Goal: Task Accomplishment & Management: Manage account settings

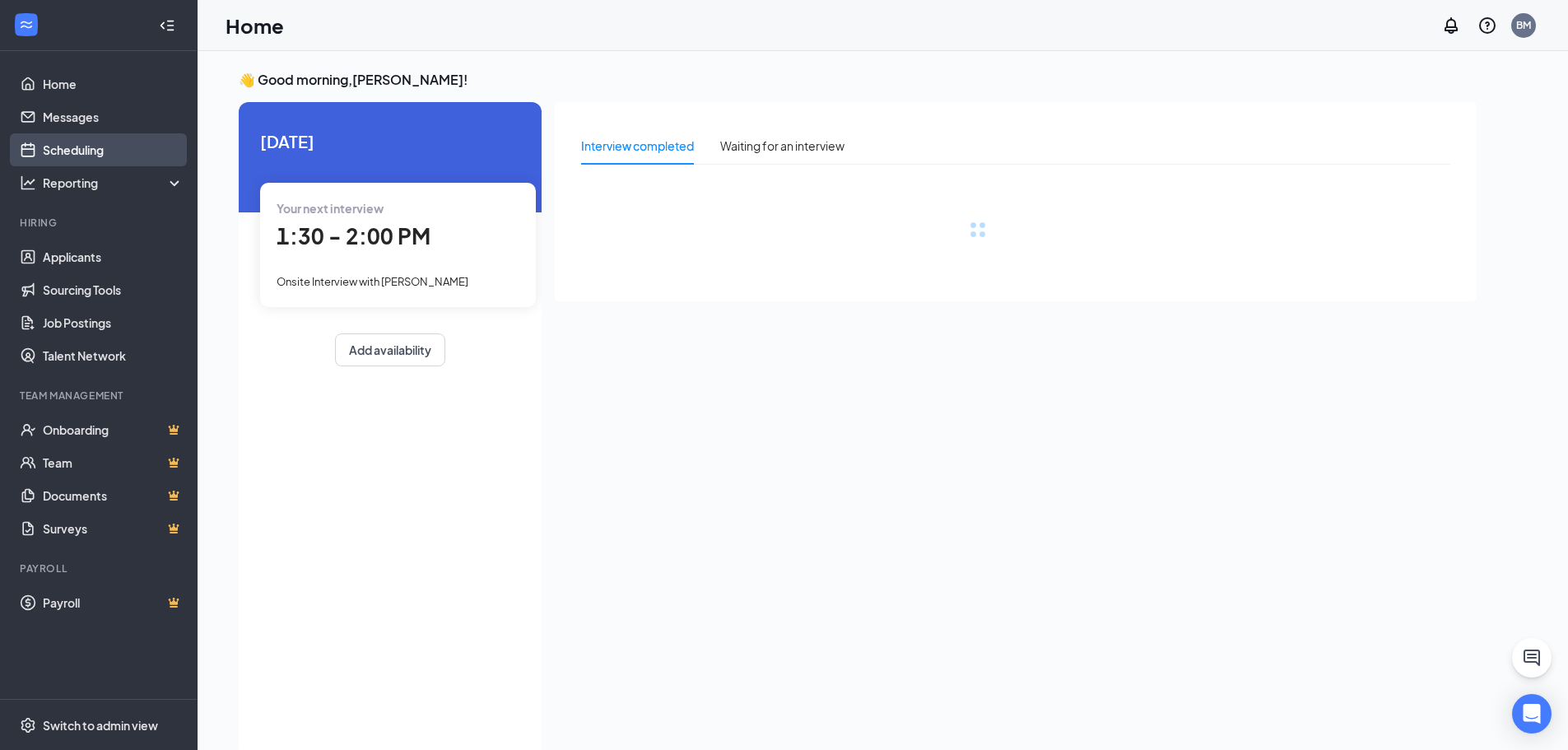
click at [120, 138] on link "Scheduling" at bounding box center [113, 150] width 140 height 33
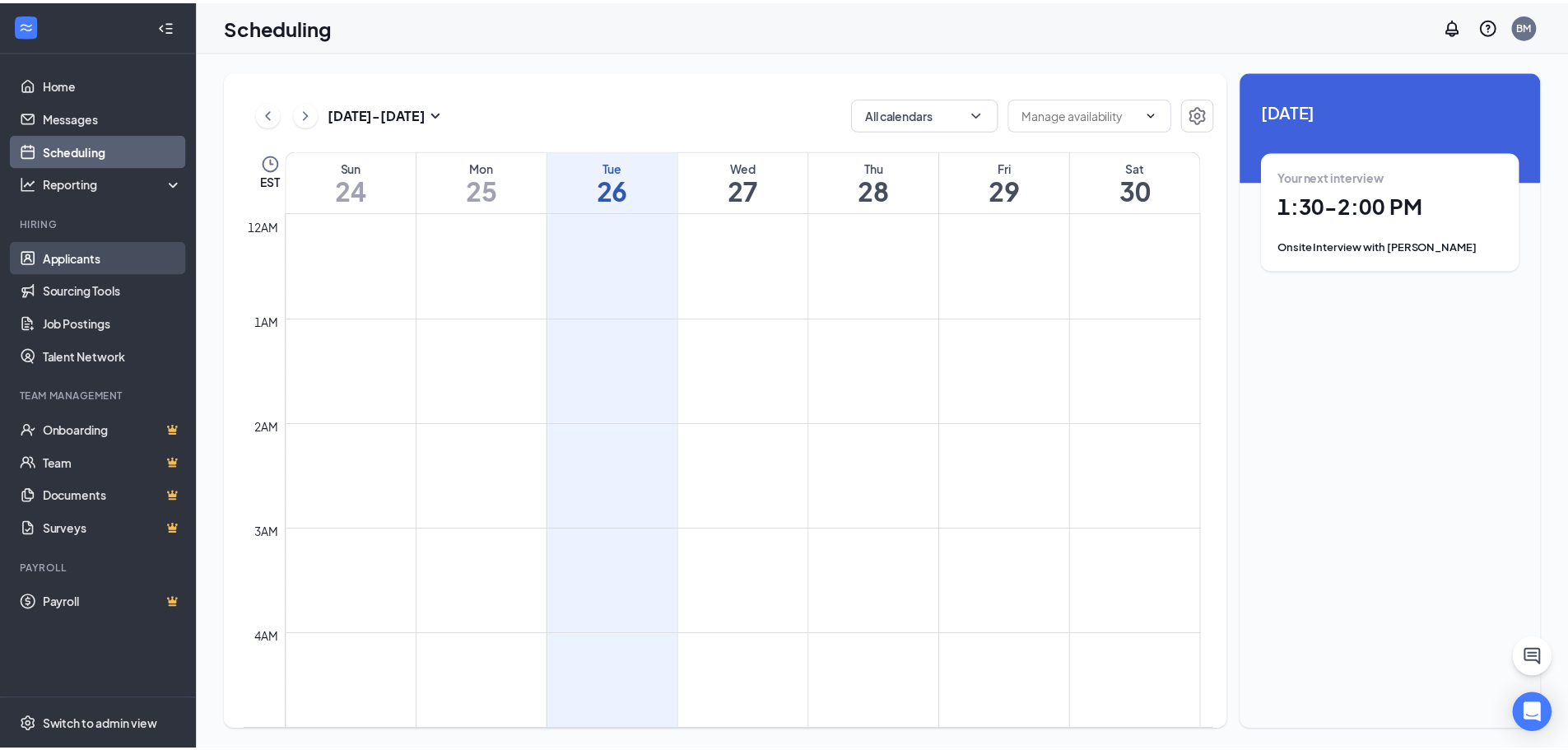
scroll to position [809, 0]
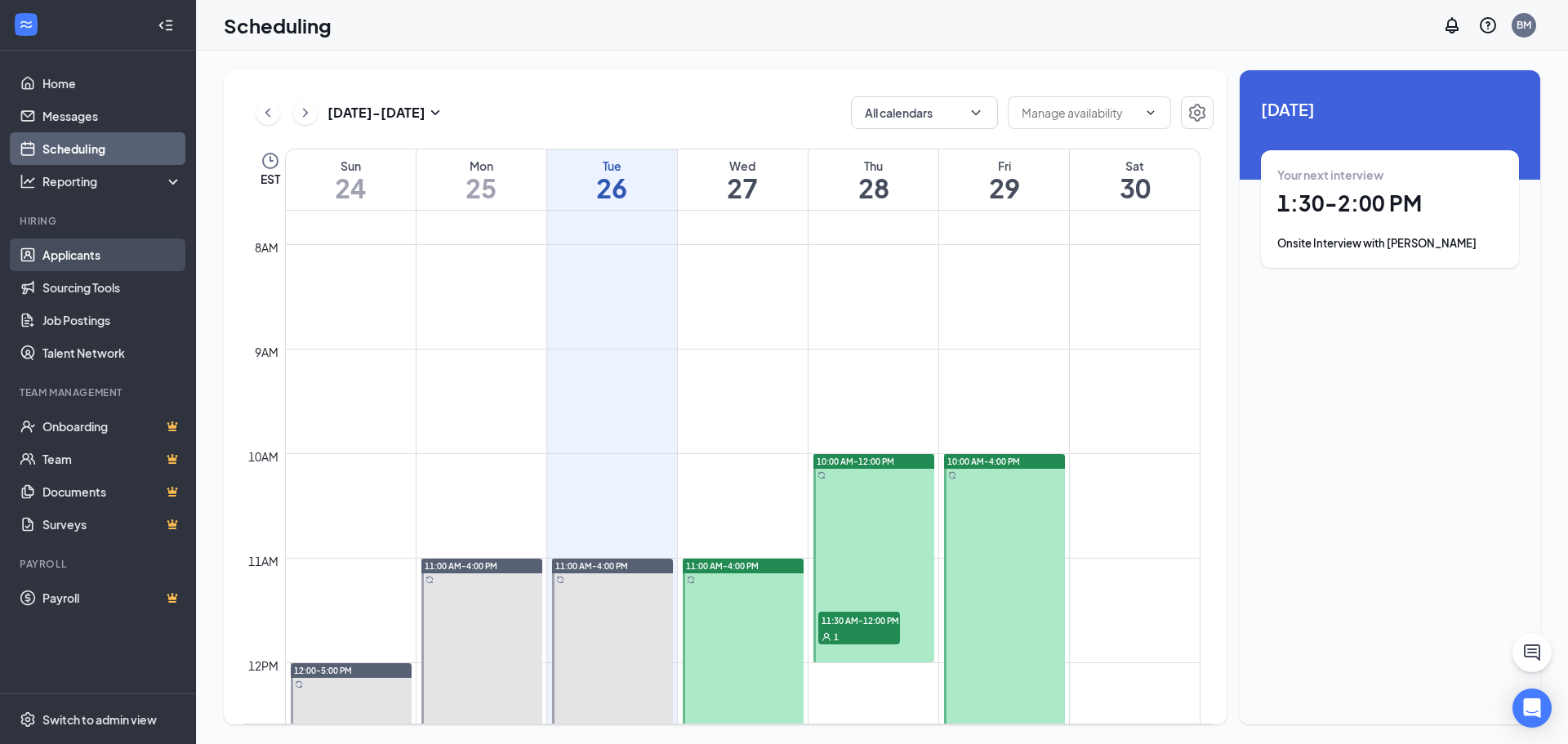
click at [53, 241] on link "Applicants" at bounding box center [112, 255] width 139 height 33
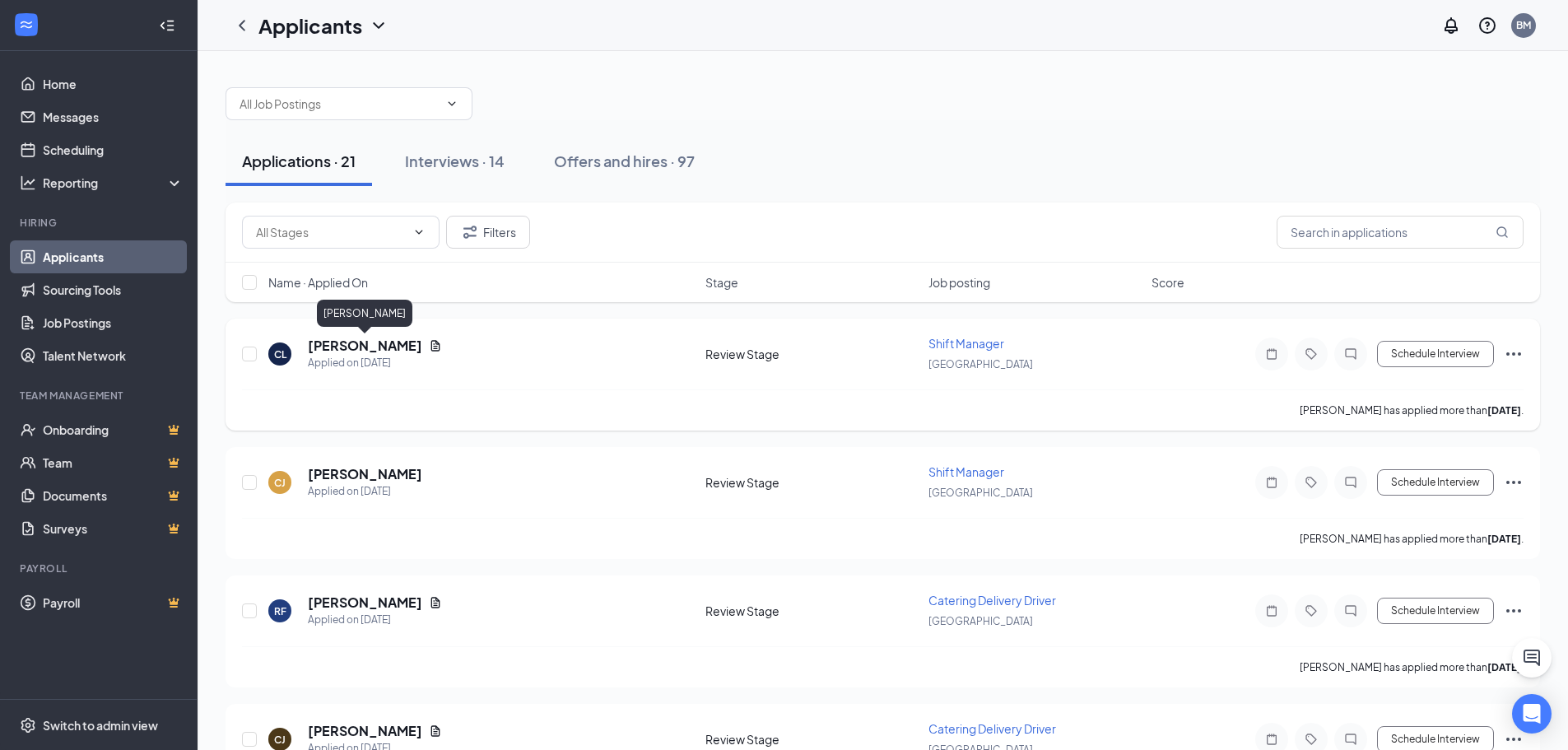
click at [384, 347] on h5 "[PERSON_NAME]" at bounding box center [365, 346] width 114 height 18
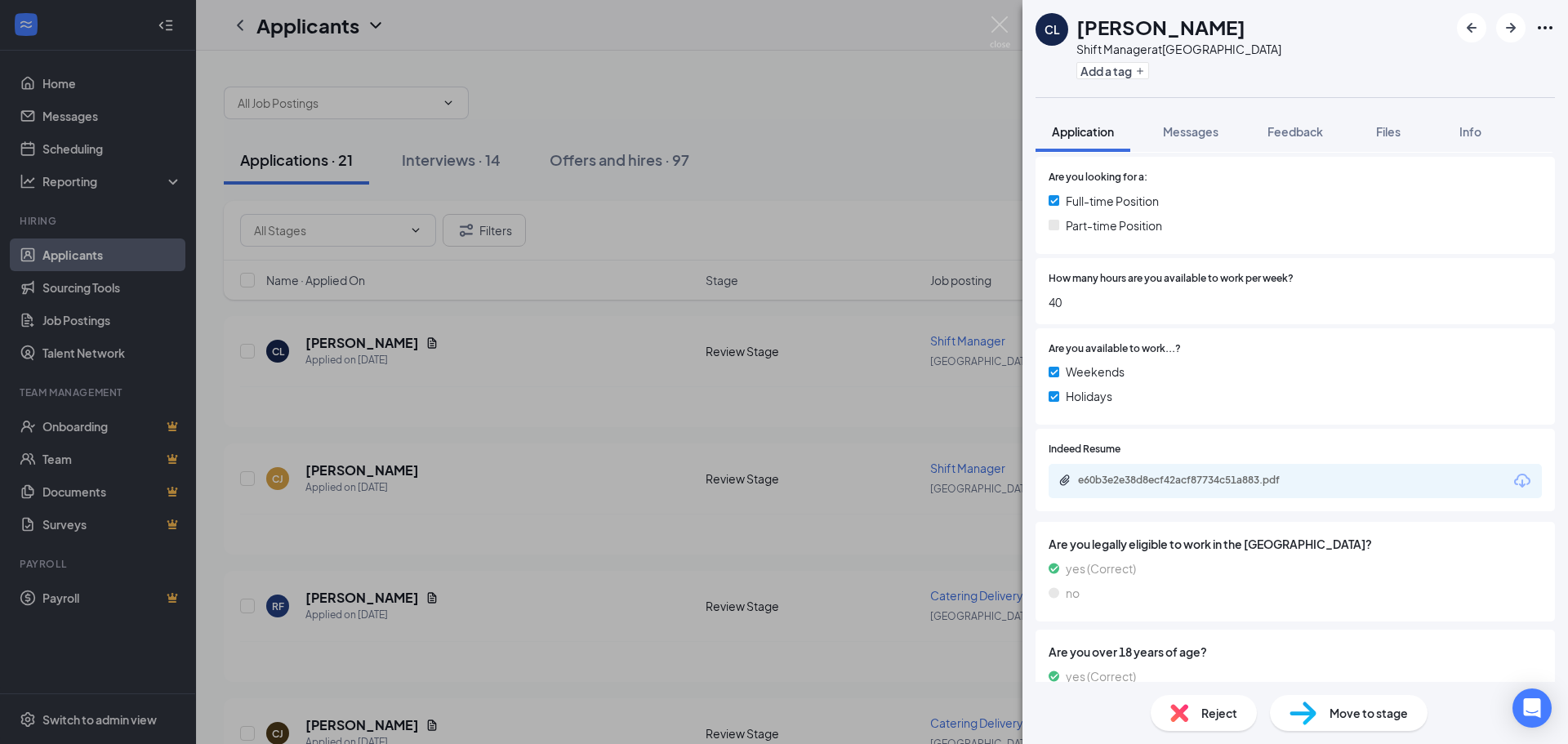
scroll to position [409, 0]
click at [1258, 479] on div "e60b3e2e38d8ecf42acf87734c51a883.pdf" at bounding box center [1192, 478] width 229 height 13
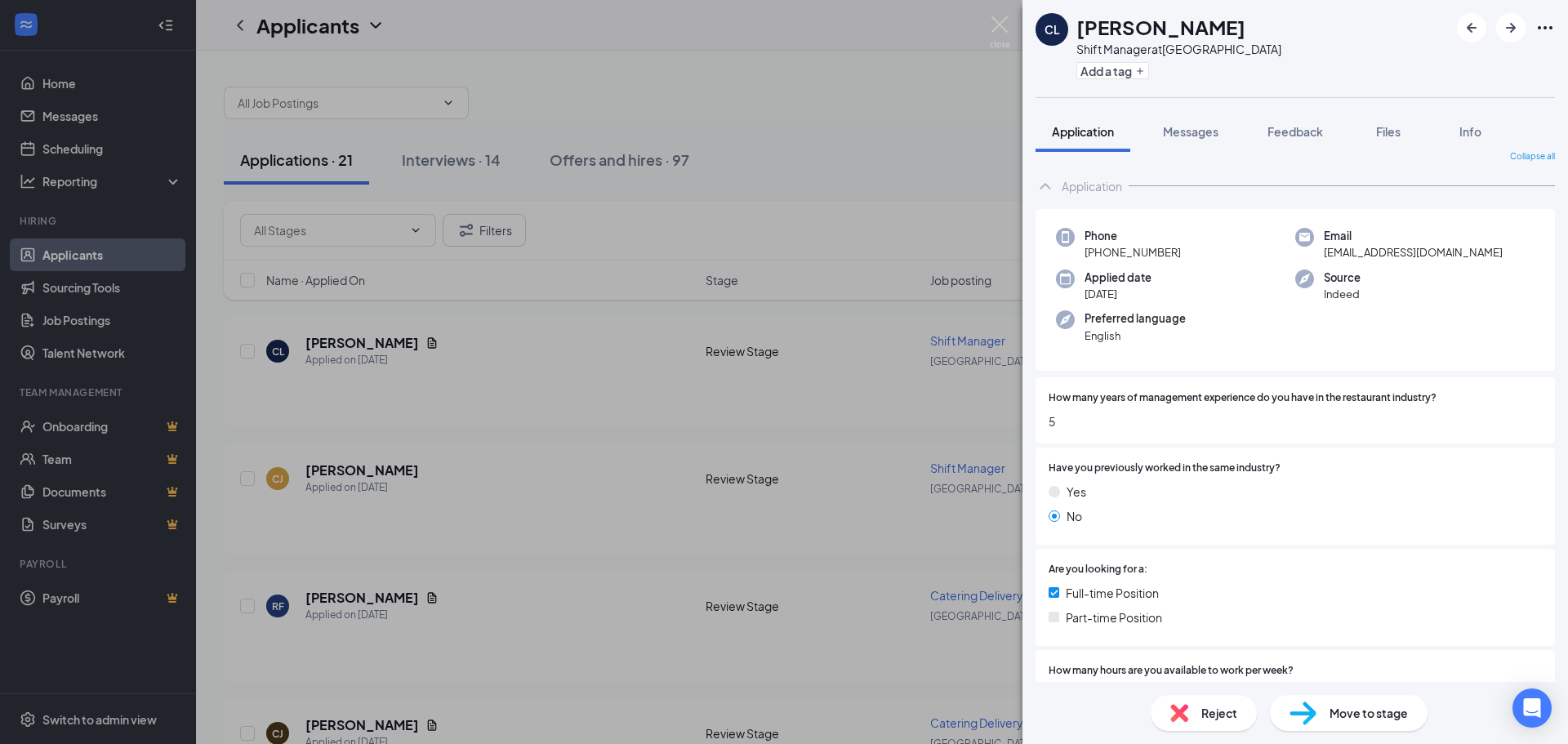
scroll to position [0, 0]
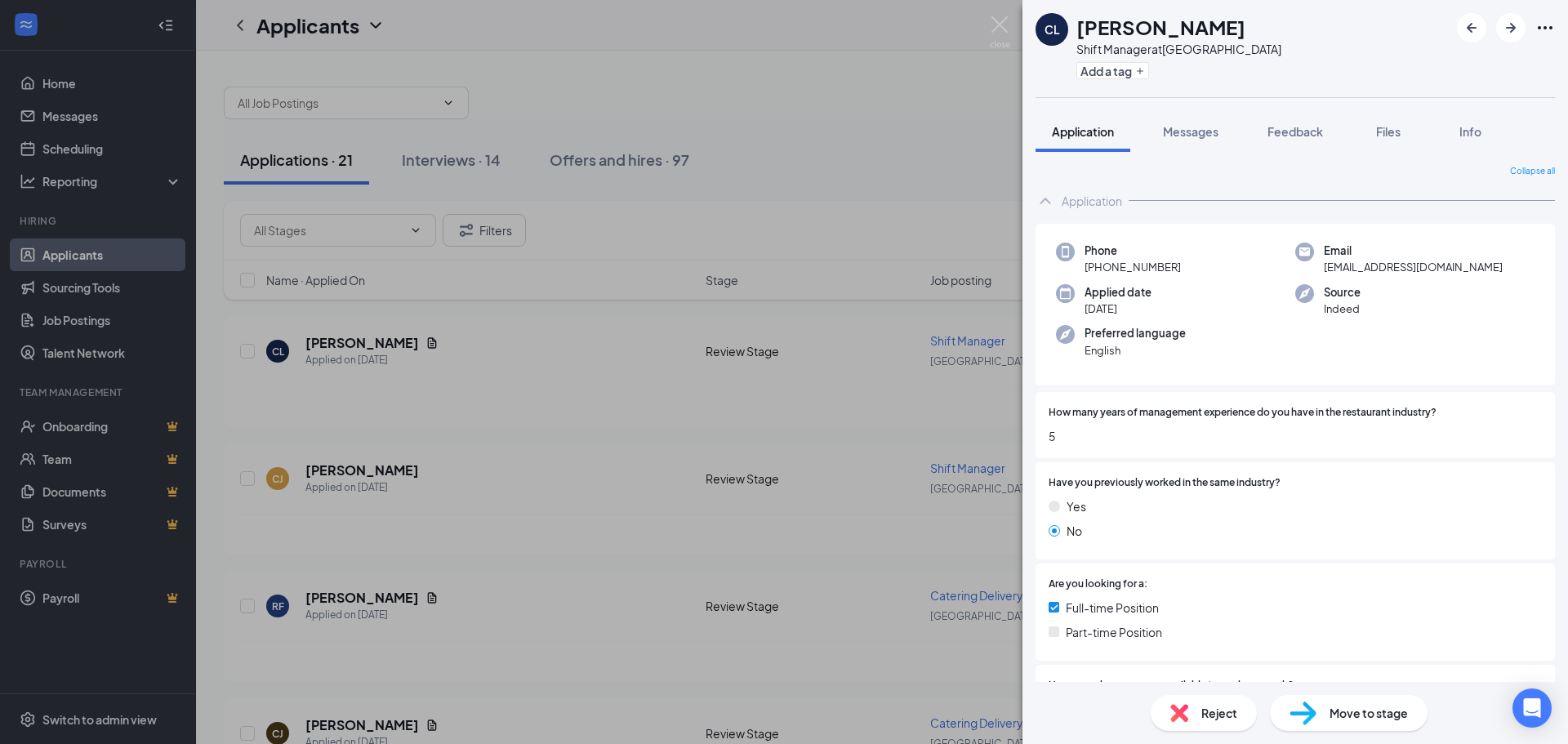
click at [1562, 4] on div "CL [PERSON_NAME] Shift Manager at [GEOGRAPHIC_DATA] Add a tag" at bounding box center [1295, 49] width 545 height 97
click at [1555, 22] on div "CL [PERSON_NAME] Shift Manager at [GEOGRAPHIC_DATA] Add a tag" at bounding box center [1295, 49] width 545 height 97
click at [1549, 28] on icon "Ellipses" at bounding box center [1545, 28] width 15 height 3
click at [1205, 233] on div "Phone [PHONE_NUMBER] Email [EMAIL_ADDRESS][DOMAIN_NAME] Applied date [DATE] Sou…" at bounding box center [1295, 305] width 519 height 163
drag, startPoint x: 1311, startPoint y: 133, endPoint x: 1294, endPoint y: 165, distance: 36.2
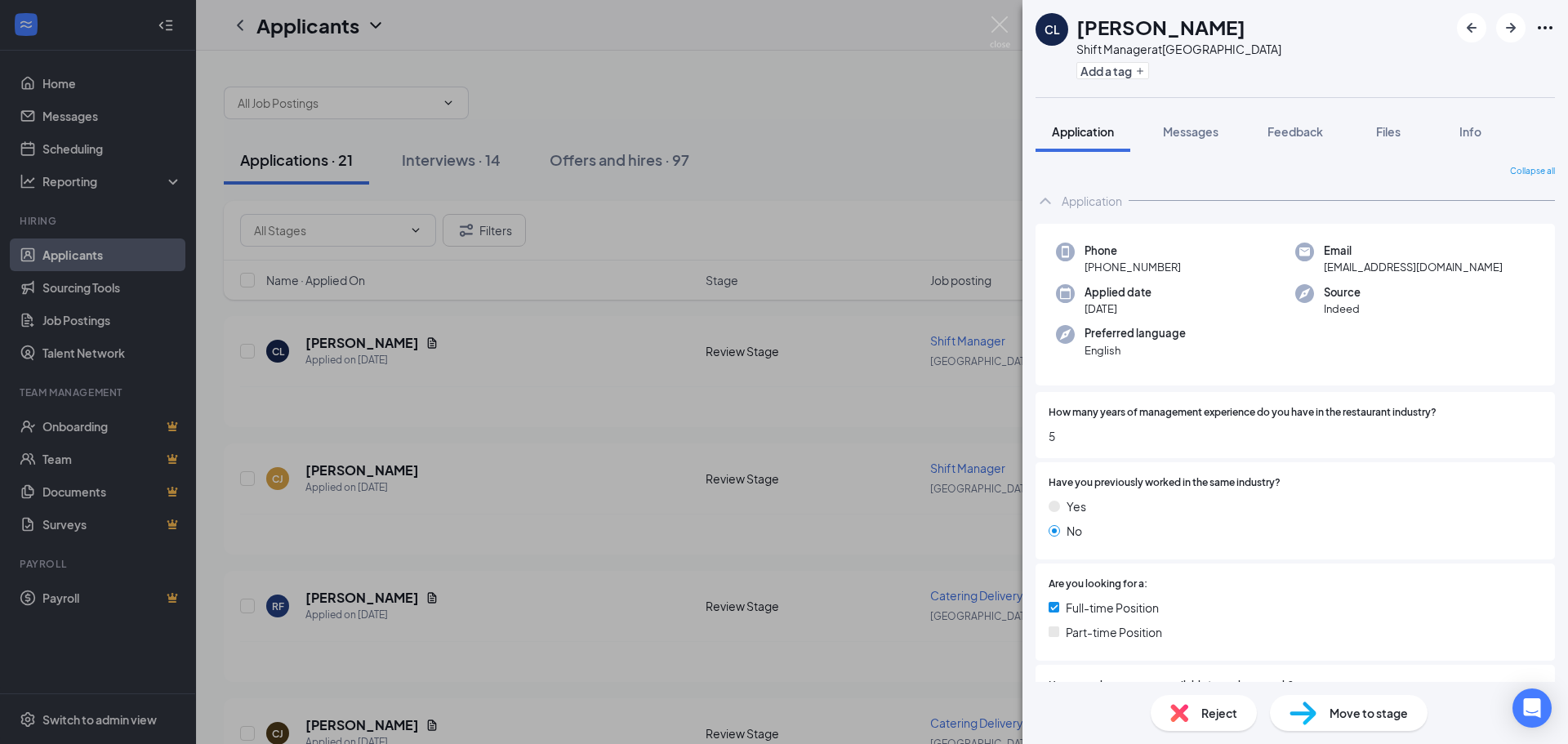
click at [1310, 133] on span "Feedback" at bounding box center [1295, 131] width 55 height 15
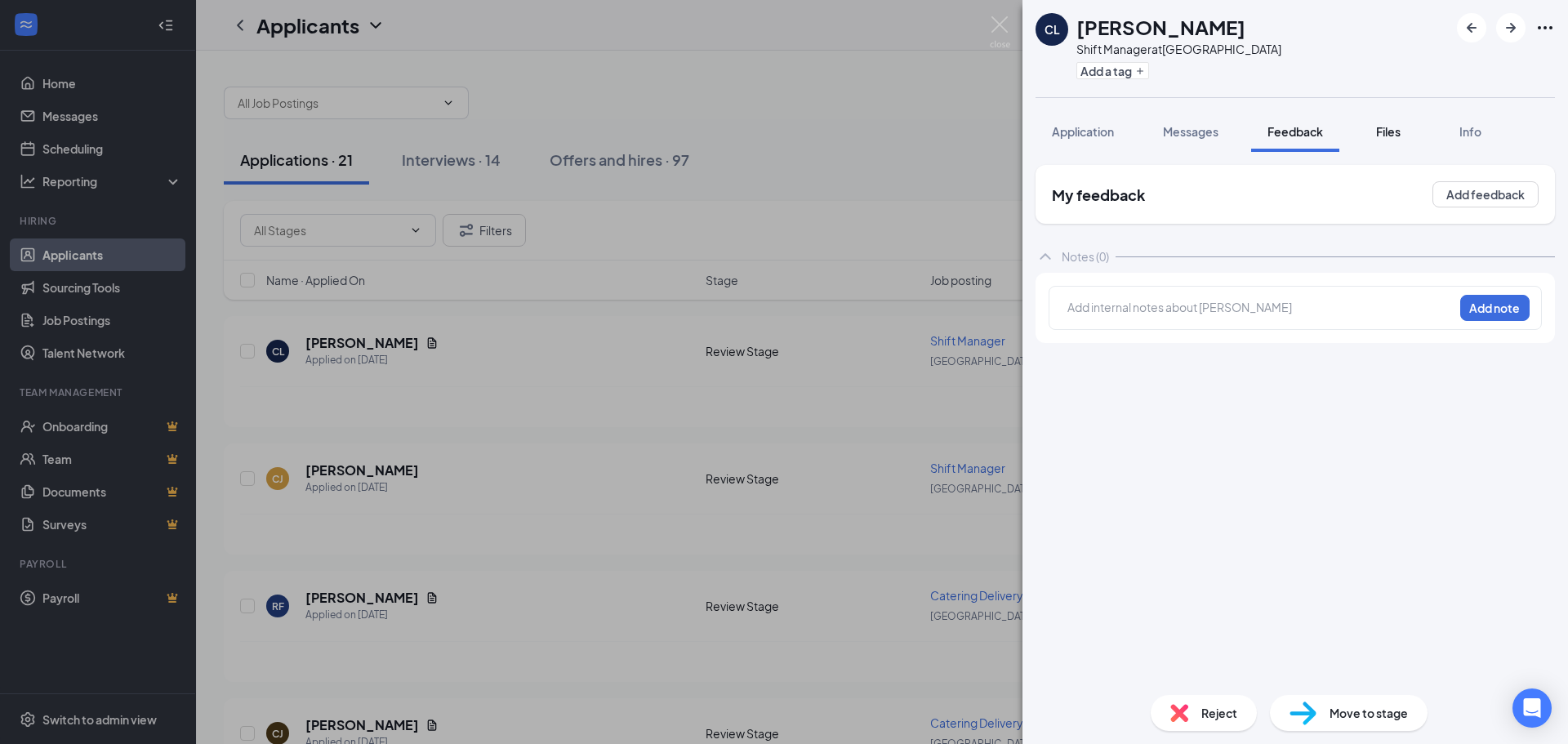
click at [1392, 138] on span "Files" at bounding box center [1388, 131] width 24 height 15
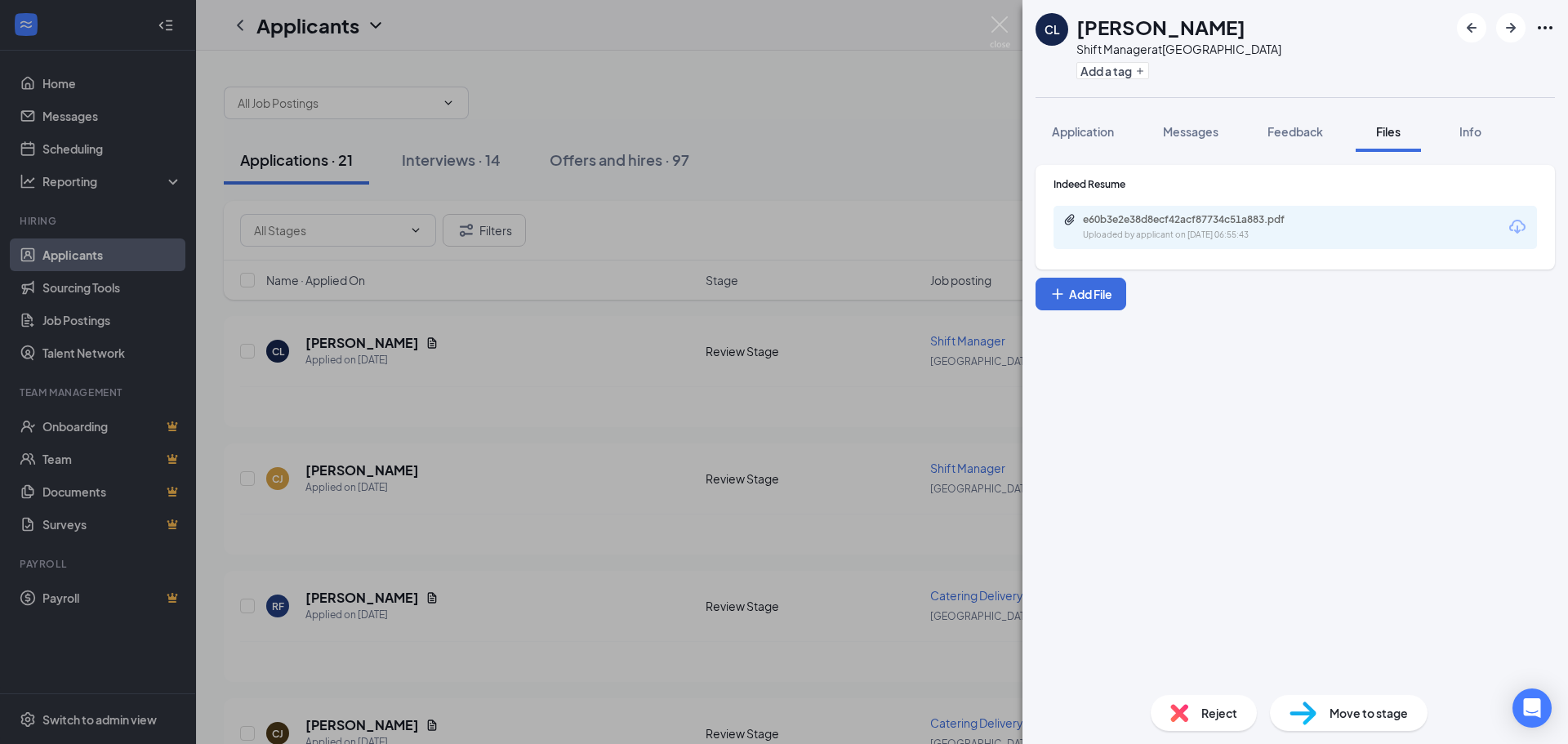
click at [1177, 226] on div "e60b3e2e38d8ecf42acf87734c51a883.pdf Uploaded by applicant on [DATE] 06:55:43" at bounding box center [1196, 227] width 265 height 29
